Goal: Navigation & Orientation: Go to known website

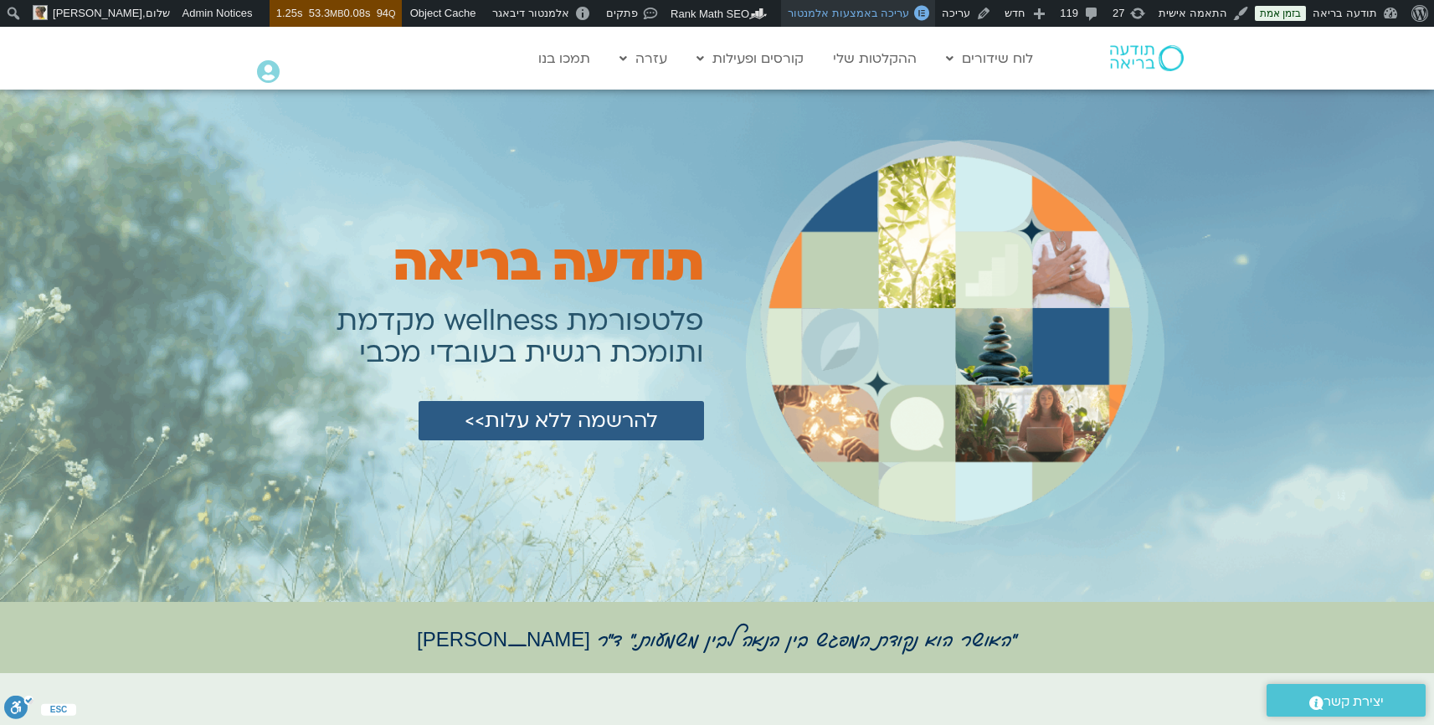
click at [882, 6] on link "עריכה באמצעות אלמנטור" at bounding box center [858, 13] width 154 height 27
